Goal: Task Accomplishment & Management: Use online tool/utility

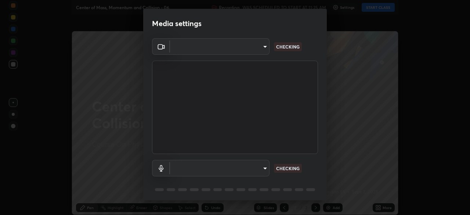
type input "1c1fc7f170fe0fb63c593947f71fbe7b7276dd803ac4132beb317857cbf647bf"
type input "775acd5bf9dea67dddcd35884cf77d022ec2c3d2475586dad7815c24ecc843c5"
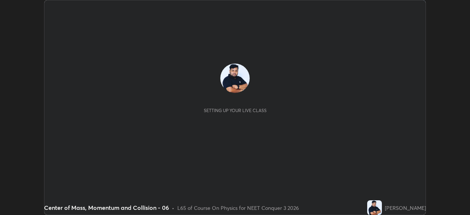
scroll to position [215, 470]
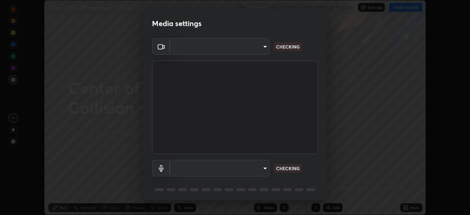
type input "1c1fc7f170fe0fb63c593947f71fbe7b7276dd803ac4132beb317857cbf647bf"
type input "775acd5bf9dea67dddcd35884cf77d022ec2c3d2475586dad7815c24ecc843c5"
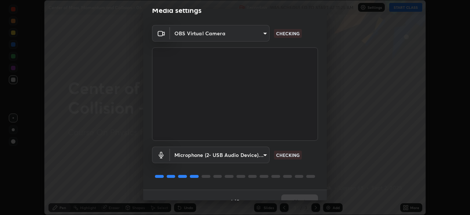
scroll to position [26, 0]
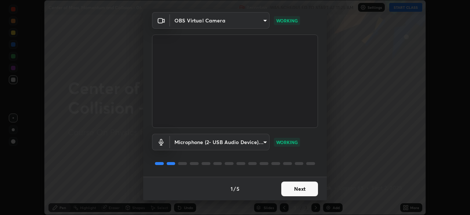
click at [305, 189] on button "Next" at bounding box center [300, 189] width 37 height 15
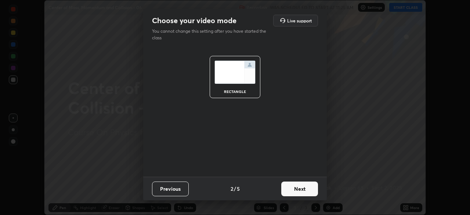
scroll to position [0, 0]
click at [304, 191] on button "Next" at bounding box center [300, 189] width 37 height 15
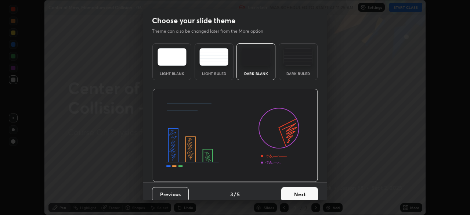
click at [303, 191] on button "Next" at bounding box center [300, 194] width 37 height 15
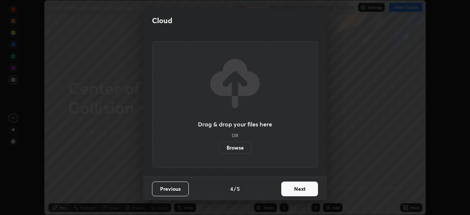
click at [302, 190] on button "Next" at bounding box center [300, 189] width 37 height 15
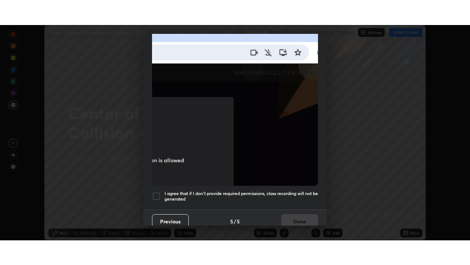
scroll to position [176, 0]
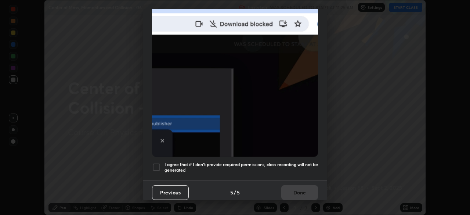
click at [159, 163] on div at bounding box center [156, 167] width 9 height 9
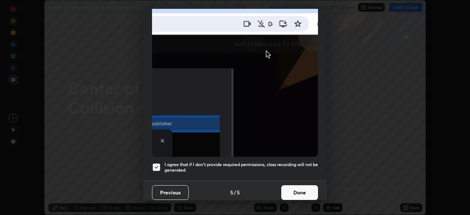
click at [298, 190] on button "Done" at bounding box center [300, 192] width 37 height 15
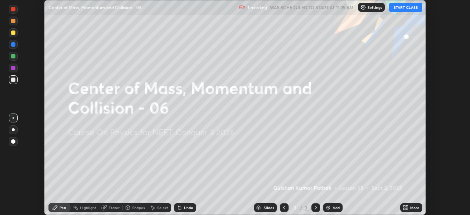
click at [413, 11] on button "START CLASS" at bounding box center [406, 7] width 33 height 9
click at [411, 204] on div "More" at bounding box center [412, 207] width 22 height 9
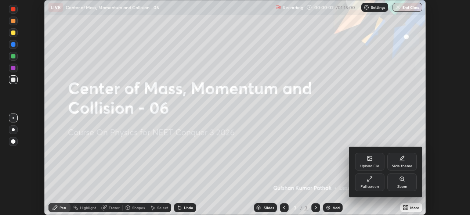
click at [371, 181] on icon at bounding box center [370, 179] width 6 height 6
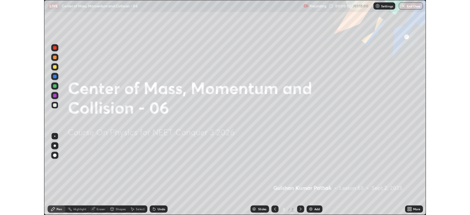
scroll to position [265, 470]
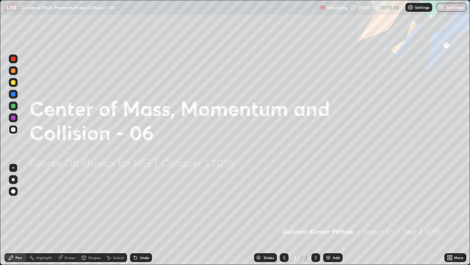
click at [329, 215] on img at bounding box center [329, 257] width 6 height 6
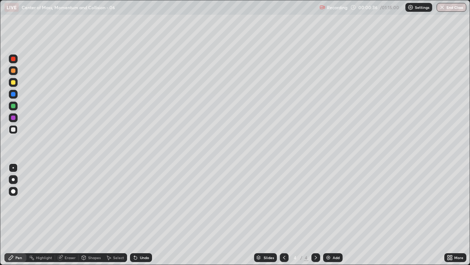
click at [16, 191] on div at bounding box center [13, 191] width 9 height 9
click at [14, 118] on div at bounding box center [13, 117] width 4 height 4
click at [15, 132] on div at bounding box center [13, 129] width 9 height 9
click at [333, 215] on div "Add" at bounding box center [336, 257] width 7 height 4
click at [12, 115] on div at bounding box center [13, 117] width 4 height 4
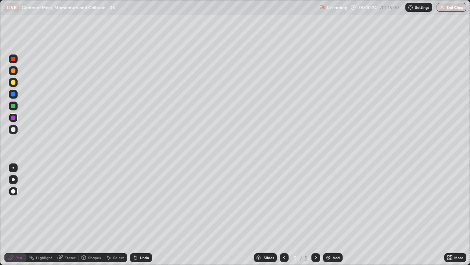
click at [14, 106] on div at bounding box center [13, 106] width 4 height 4
click at [142, 215] on div "Undo" at bounding box center [144, 257] width 9 height 4
click at [12, 82] on div at bounding box center [13, 82] width 4 height 4
click at [329, 215] on img at bounding box center [329, 257] width 6 height 6
click at [13, 106] on div at bounding box center [13, 106] width 4 height 4
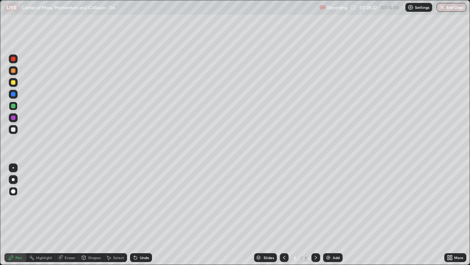
click at [11, 119] on div at bounding box center [13, 117] width 4 height 4
click at [330, 215] on img at bounding box center [329, 257] width 6 height 6
click at [150, 215] on div "Undo" at bounding box center [141, 257] width 22 height 9
click at [15, 129] on div at bounding box center [13, 129] width 4 height 4
click at [332, 215] on div "Add" at bounding box center [332, 257] width 19 height 9
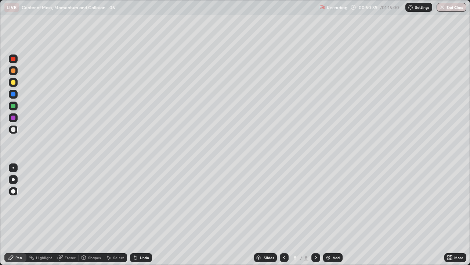
click at [13, 107] on div at bounding box center [13, 106] width 4 height 4
click at [139, 215] on div "Undo" at bounding box center [141, 257] width 22 height 9
click at [140, 215] on div "Undo" at bounding box center [144, 257] width 9 height 4
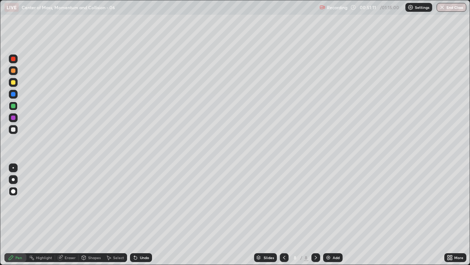
click at [14, 130] on div at bounding box center [13, 129] width 4 height 4
click at [15, 119] on div at bounding box center [13, 117] width 9 height 9
click at [13, 168] on div at bounding box center [12, 167] width 1 height 1
click at [15, 190] on div at bounding box center [13, 191] width 4 height 4
click at [327, 215] on img at bounding box center [329, 257] width 6 height 6
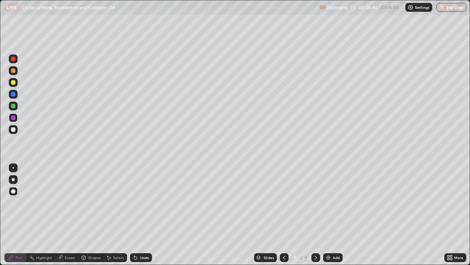
click at [145, 215] on div "Undo" at bounding box center [144, 257] width 9 height 4
click at [143, 215] on div "Undo" at bounding box center [144, 257] width 9 height 4
click at [146, 215] on div "Undo" at bounding box center [141, 257] width 22 height 9
click at [141, 215] on div "Undo" at bounding box center [144, 257] width 9 height 4
click at [12, 107] on div at bounding box center [13, 106] width 4 height 4
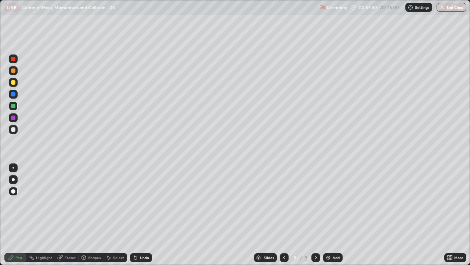
click at [145, 215] on div "Undo" at bounding box center [144, 257] width 9 height 4
click at [144, 215] on div "Undo" at bounding box center [144, 257] width 9 height 4
click at [12, 129] on div at bounding box center [13, 129] width 4 height 4
click at [13, 94] on div at bounding box center [13, 94] width 4 height 4
click at [67, 215] on div "Eraser" at bounding box center [70, 257] width 11 height 4
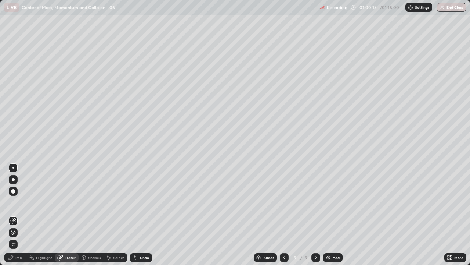
click at [17, 215] on div "Pen" at bounding box center [18, 257] width 7 height 4
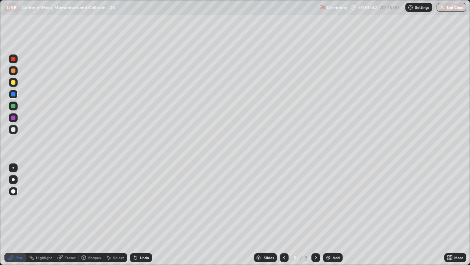
click at [145, 215] on div "Undo" at bounding box center [141, 257] width 22 height 9
click at [146, 215] on div "Undo" at bounding box center [141, 257] width 22 height 9
click at [150, 215] on div "Undo" at bounding box center [141, 257] width 22 height 9
click at [149, 215] on div "Undo" at bounding box center [141, 257] width 22 height 9
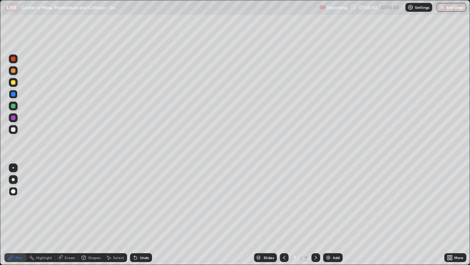
click at [149, 215] on div "Undo" at bounding box center [141, 257] width 22 height 9
click at [150, 215] on div "Undo" at bounding box center [141, 257] width 22 height 9
click at [328, 215] on img at bounding box center [329, 257] width 6 height 6
click at [13, 130] on div at bounding box center [13, 129] width 4 height 4
click at [14, 106] on div at bounding box center [13, 106] width 4 height 4
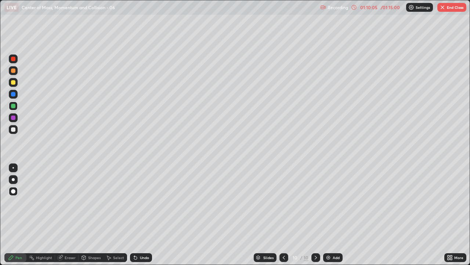
click at [354, 7] on icon at bounding box center [354, 7] width 6 height 6
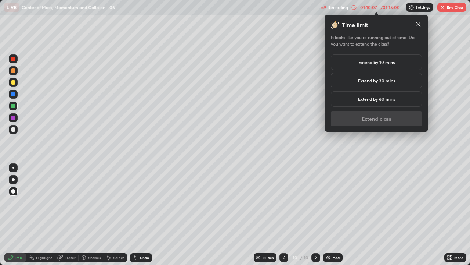
click at [380, 64] on h5 "Extend by 10 mins" at bounding box center [377, 62] width 36 height 7
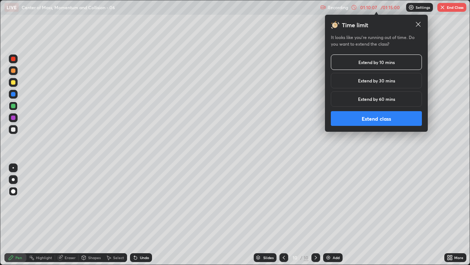
click at [354, 120] on button "Extend class" at bounding box center [376, 118] width 91 height 15
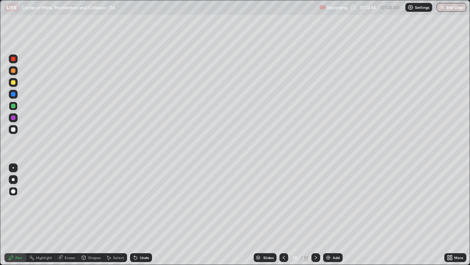
click at [147, 215] on div "Undo" at bounding box center [144, 257] width 9 height 4
click at [14, 118] on div at bounding box center [13, 117] width 4 height 4
click at [13, 168] on div at bounding box center [12, 167] width 1 height 1
click at [14, 187] on div at bounding box center [13, 191] width 9 height 9
click at [16, 129] on div at bounding box center [13, 129] width 9 height 9
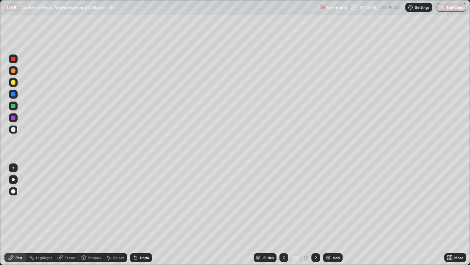
click at [14, 95] on div at bounding box center [13, 94] width 4 height 4
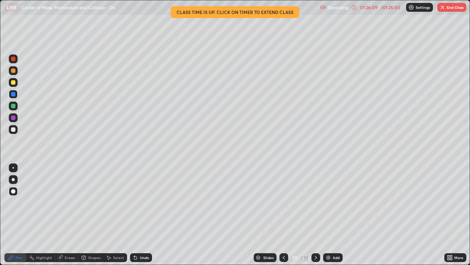
click at [448, 8] on button "End Class" at bounding box center [452, 7] width 29 height 9
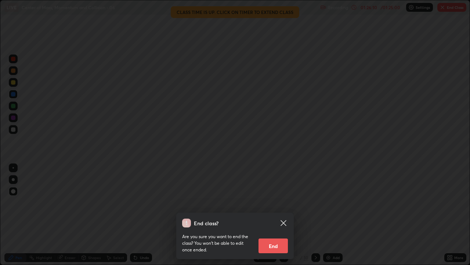
click at [275, 215] on button "End" at bounding box center [273, 245] width 29 height 15
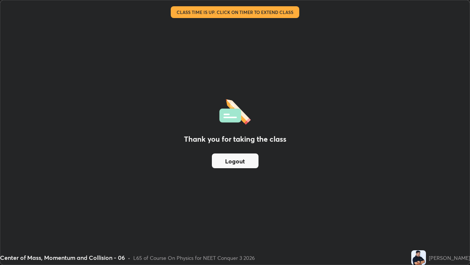
click at [251, 160] on button "Logout" at bounding box center [235, 160] width 47 height 15
click at [245, 162] on button "Logout" at bounding box center [235, 160] width 47 height 15
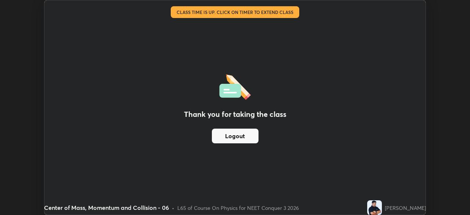
scroll to position [36538, 36282]
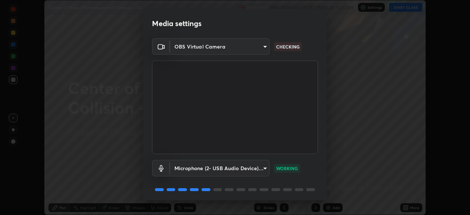
scroll to position [215, 470]
